Goal: Information Seeking & Learning: Learn about a topic

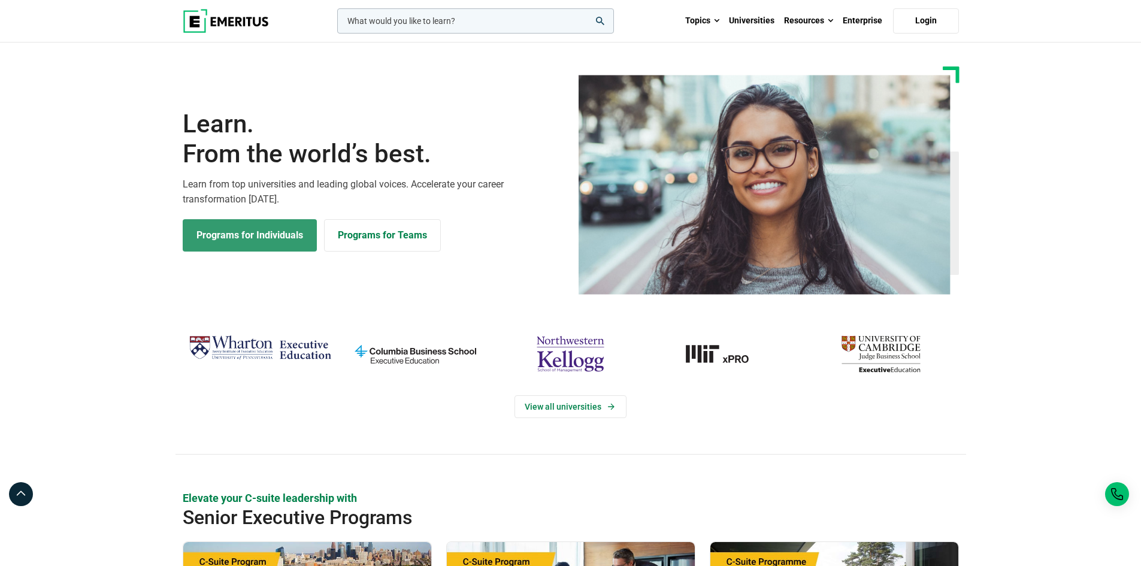
click at [256, 240] on link "Programs for Individuals" at bounding box center [250, 235] width 134 height 32
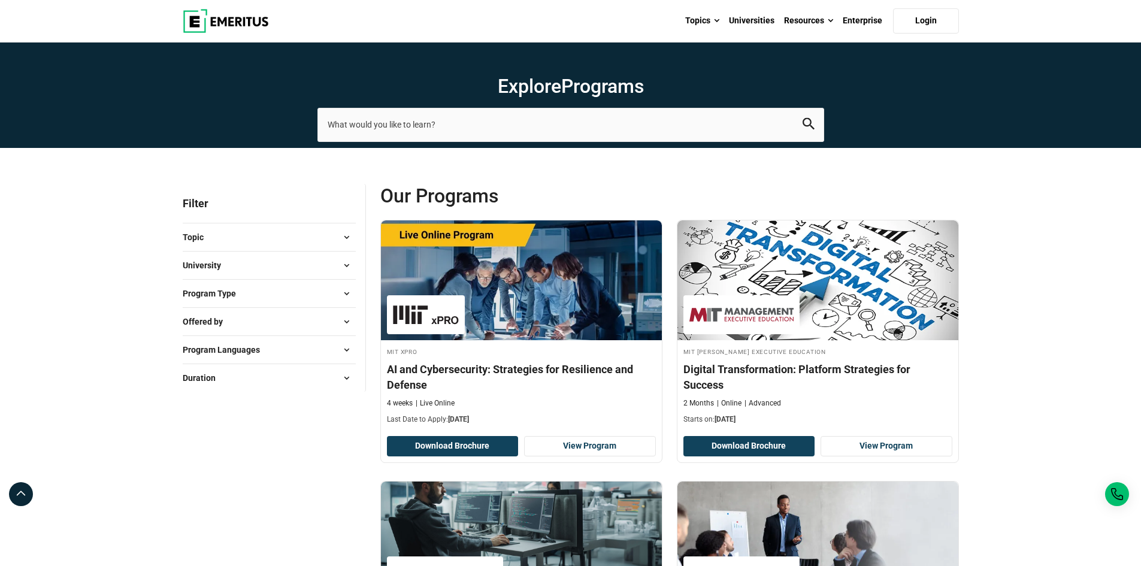
click at [345, 265] on span at bounding box center [347, 265] width 18 height 18
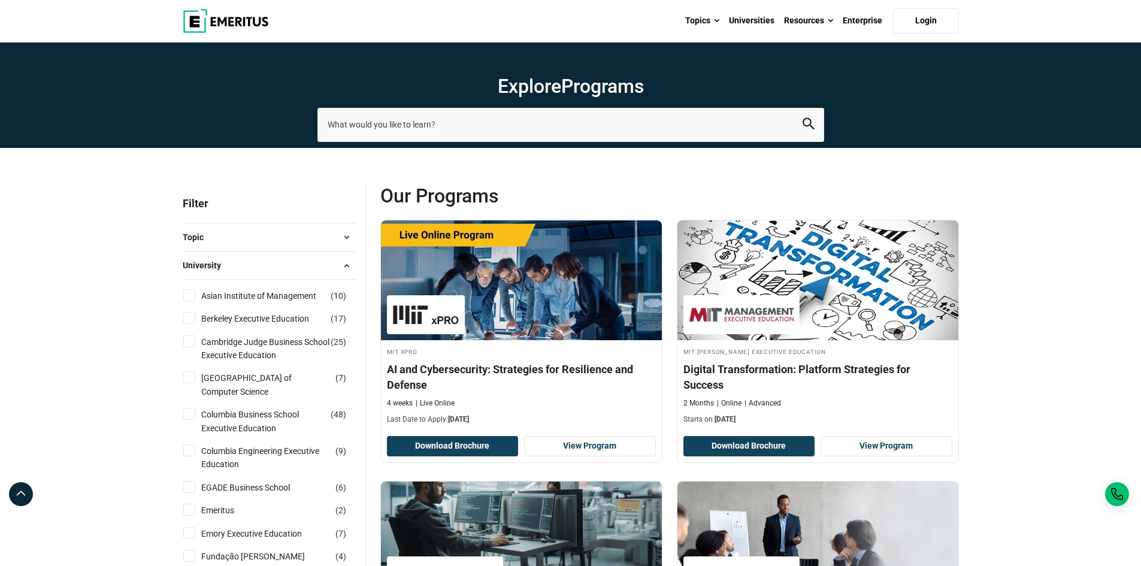
click at [237, 19] on img at bounding box center [226, 21] width 86 height 24
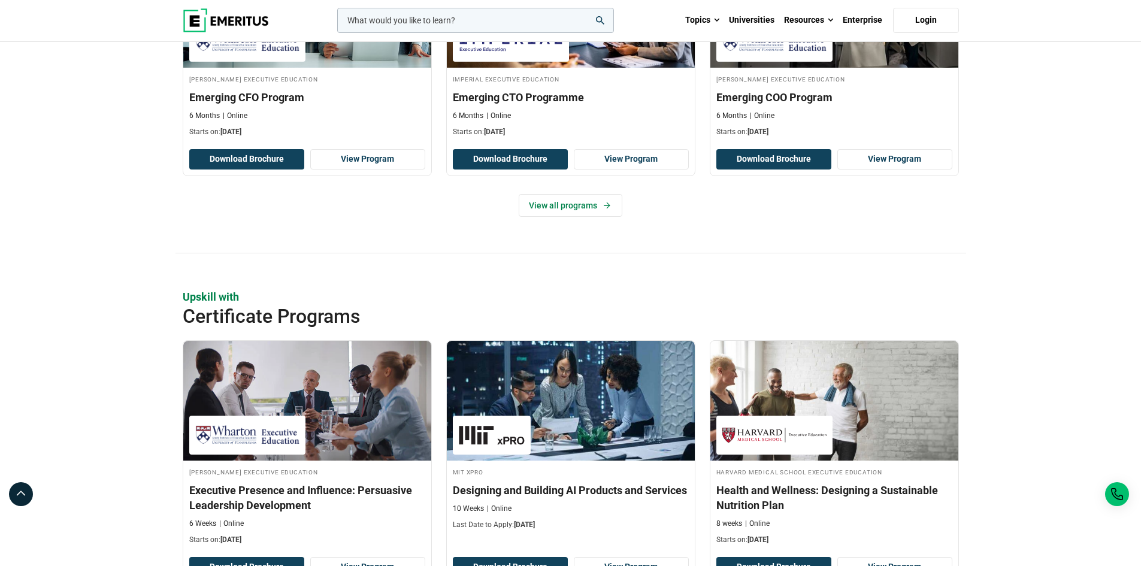
scroll to position [1019, 0]
